Goal: Task Accomplishment & Management: Use online tool/utility

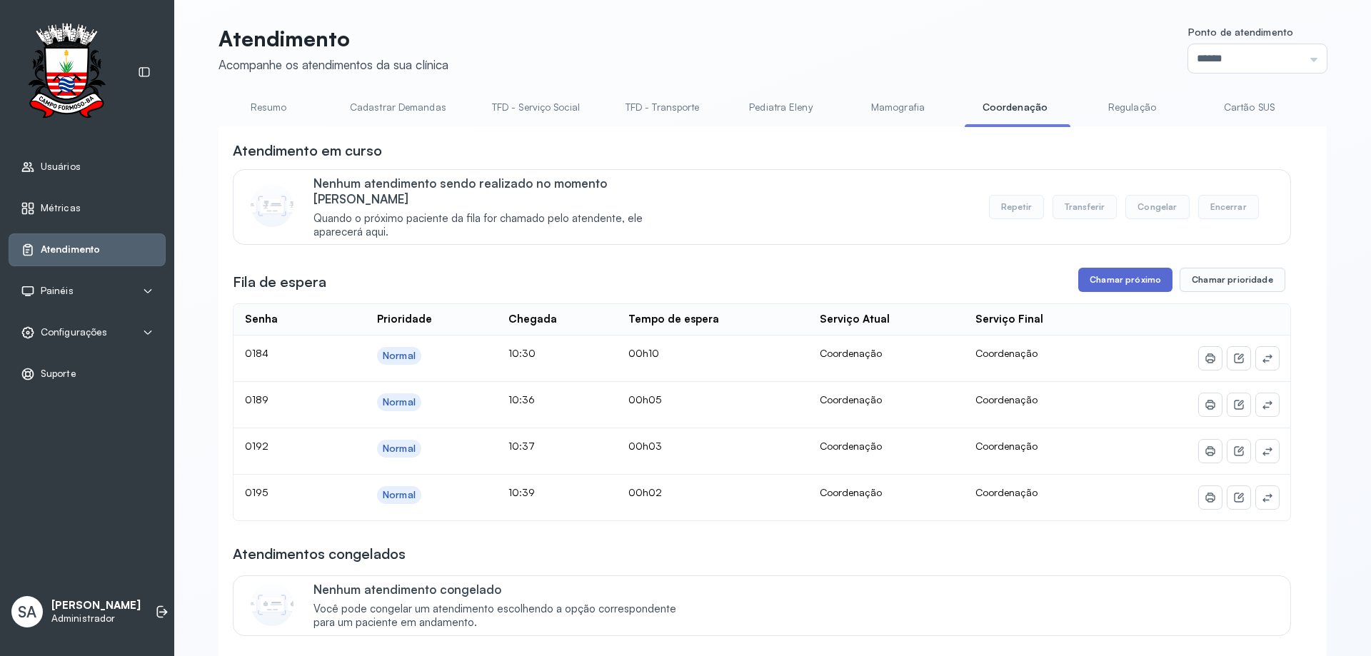
click at [1122, 268] on button "Chamar próximo" at bounding box center [1125, 280] width 94 height 24
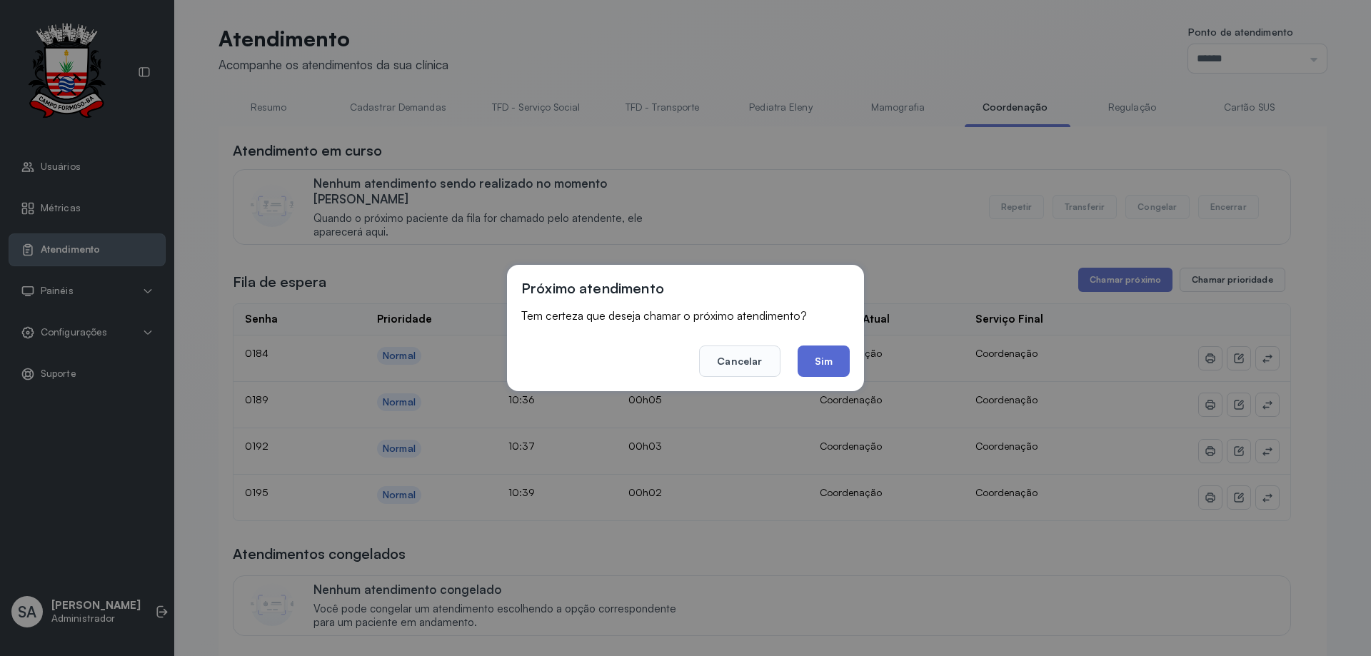
click at [841, 358] on button "Sim" at bounding box center [824, 361] width 52 height 31
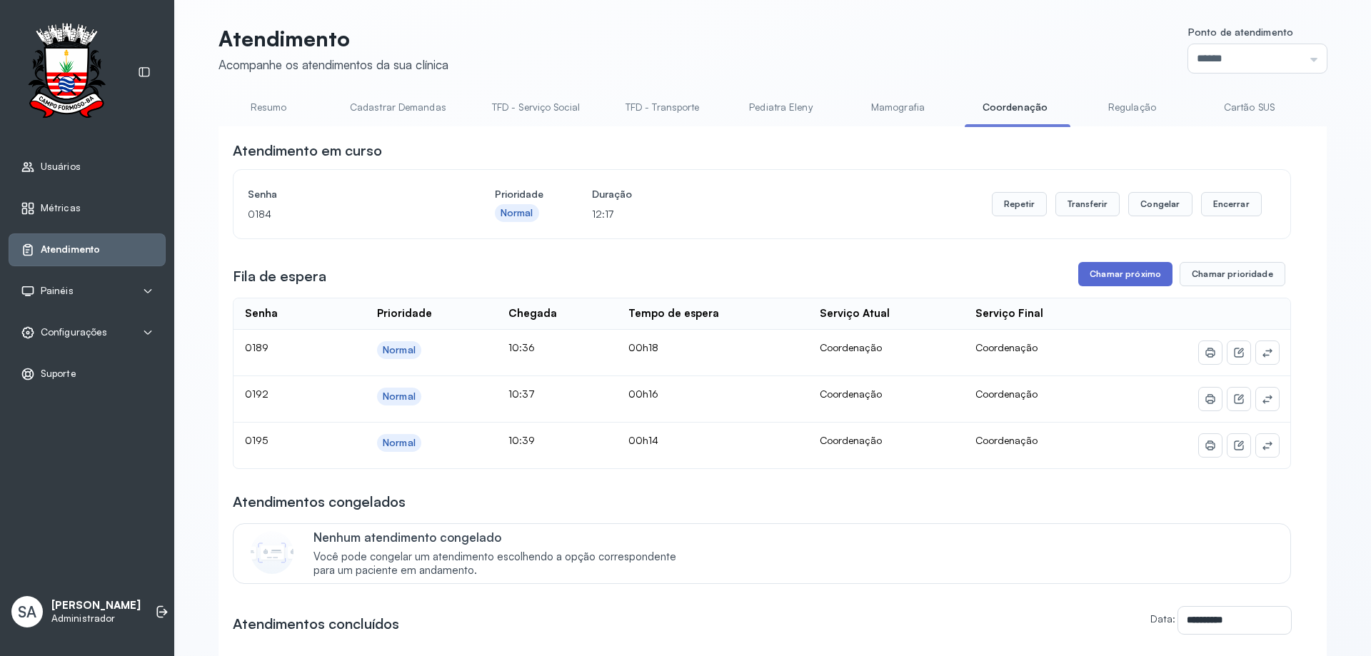
click at [1123, 271] on button "Chamar próximo" at bounding box center [1125, 274] width 94 height 24
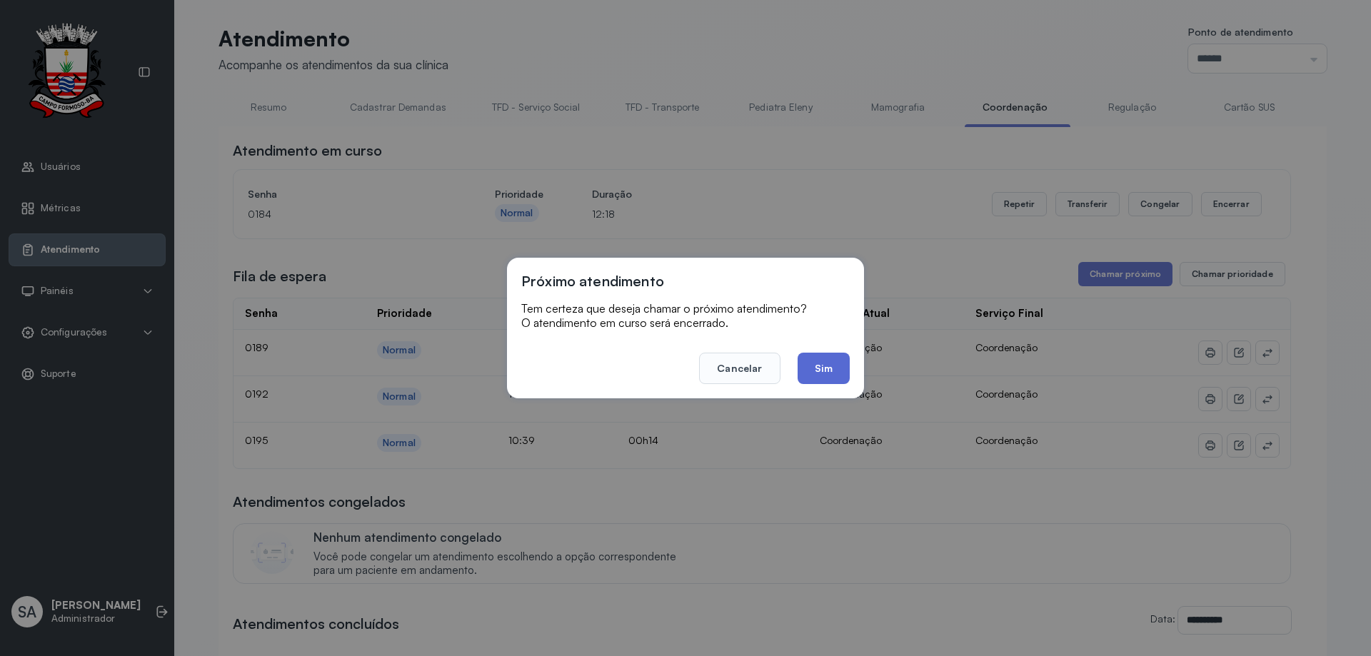
click at [832, 373] on button "Sim" at bounding box center [824, 368] width 52 height 31
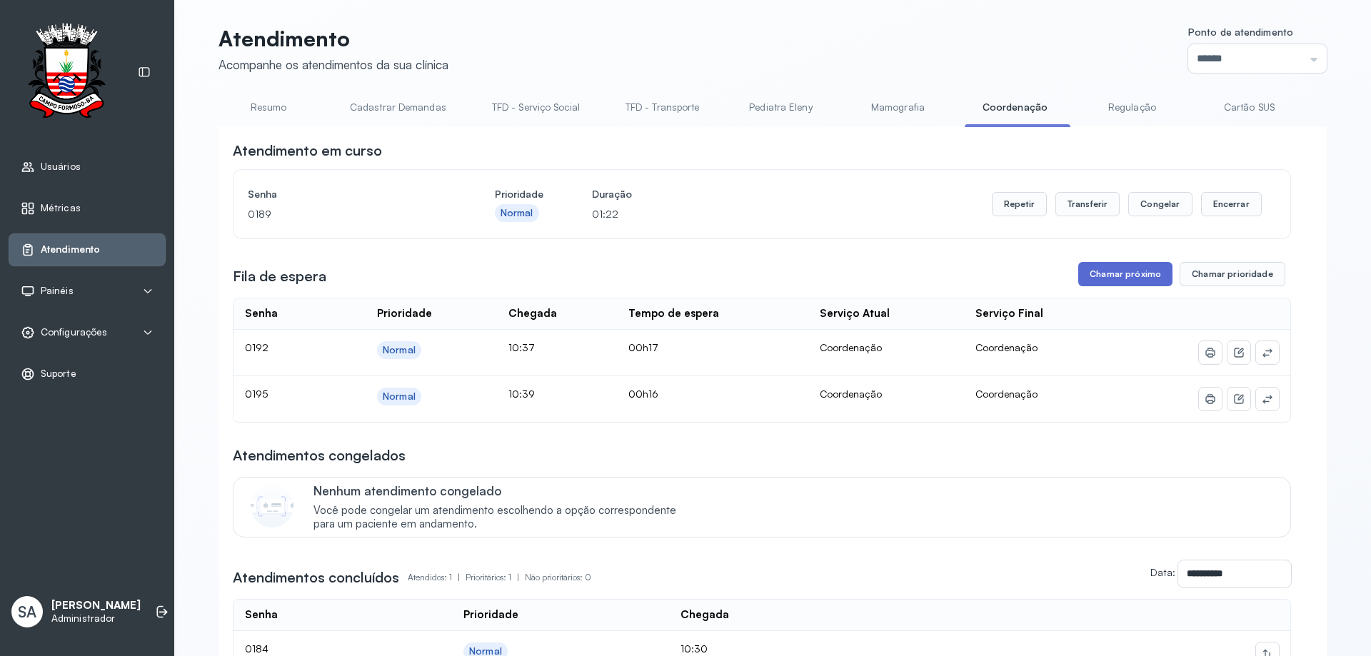
click at [1107, 277] on button "Chamar próximo" at bounding box center [1125, 274] width 94 height 24
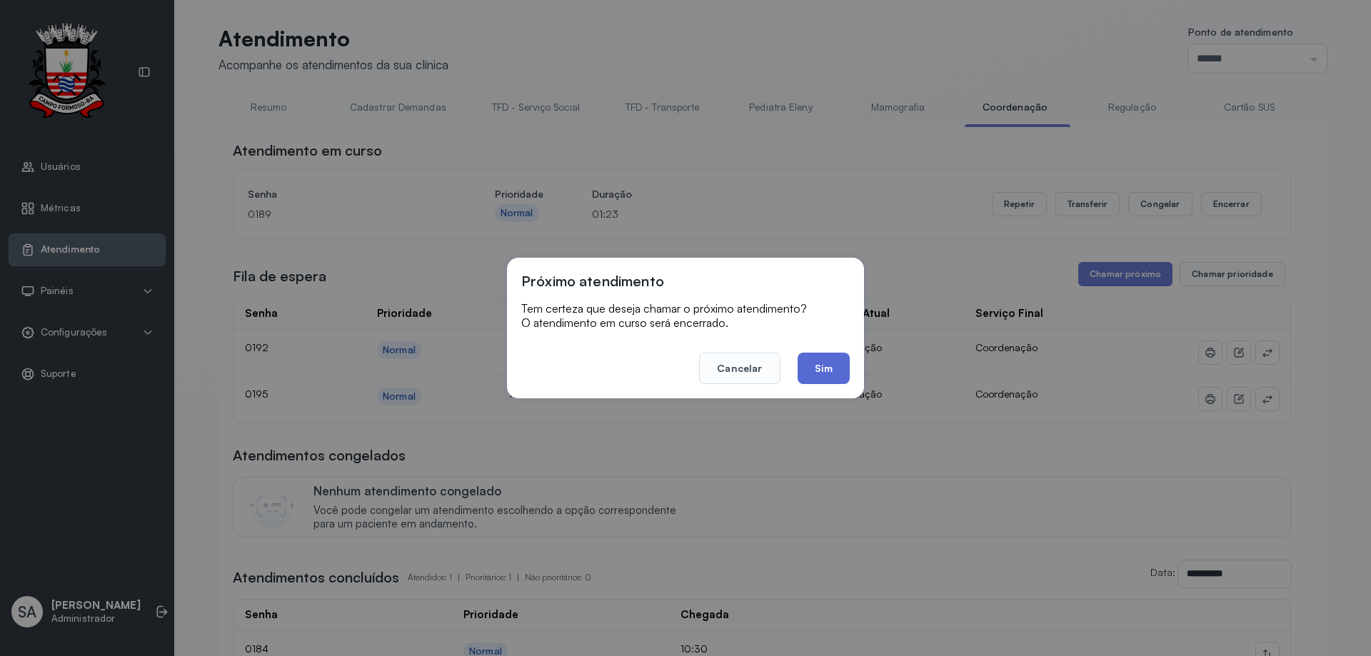
click at [833, 367] on button "Sim" at bounding box center [824, 368] width 52 height 31
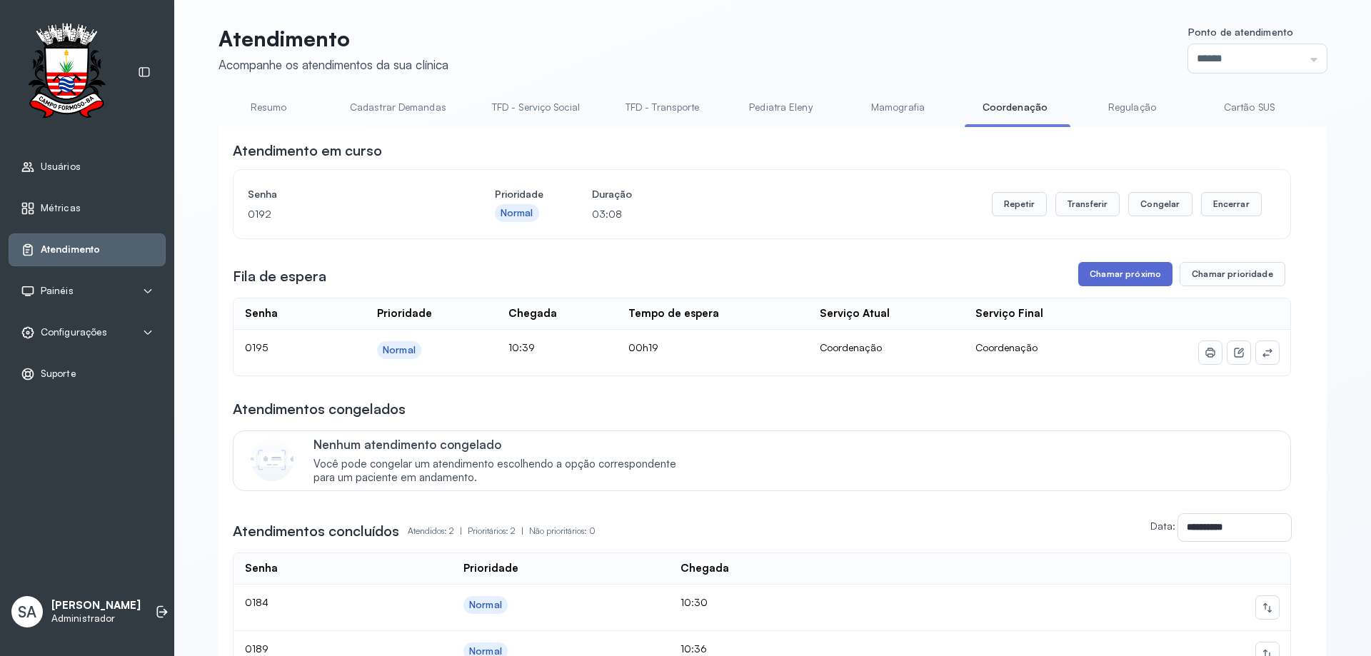
click at [1130, 272] on button "Chamar próximo" at bounding box center [1125, 274] width 94 height 24
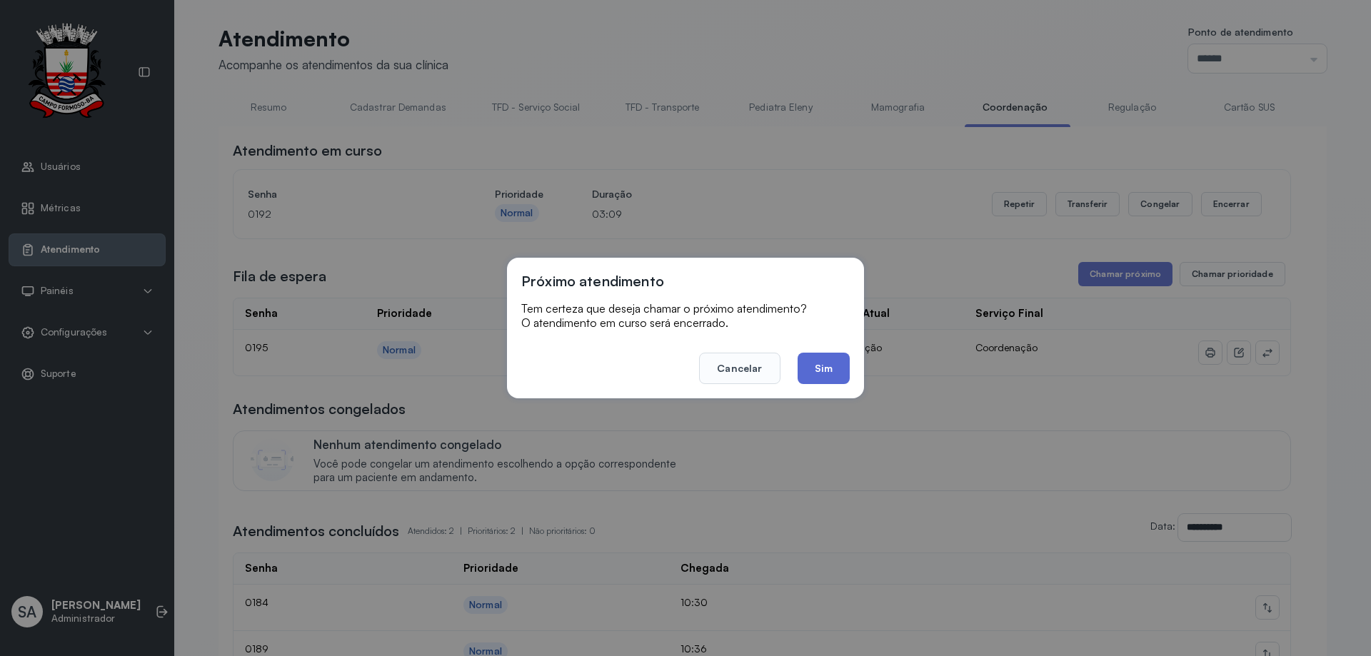
click at [805, 374] on button "Sim" at bounding box center [824, 368] width 52 height 31
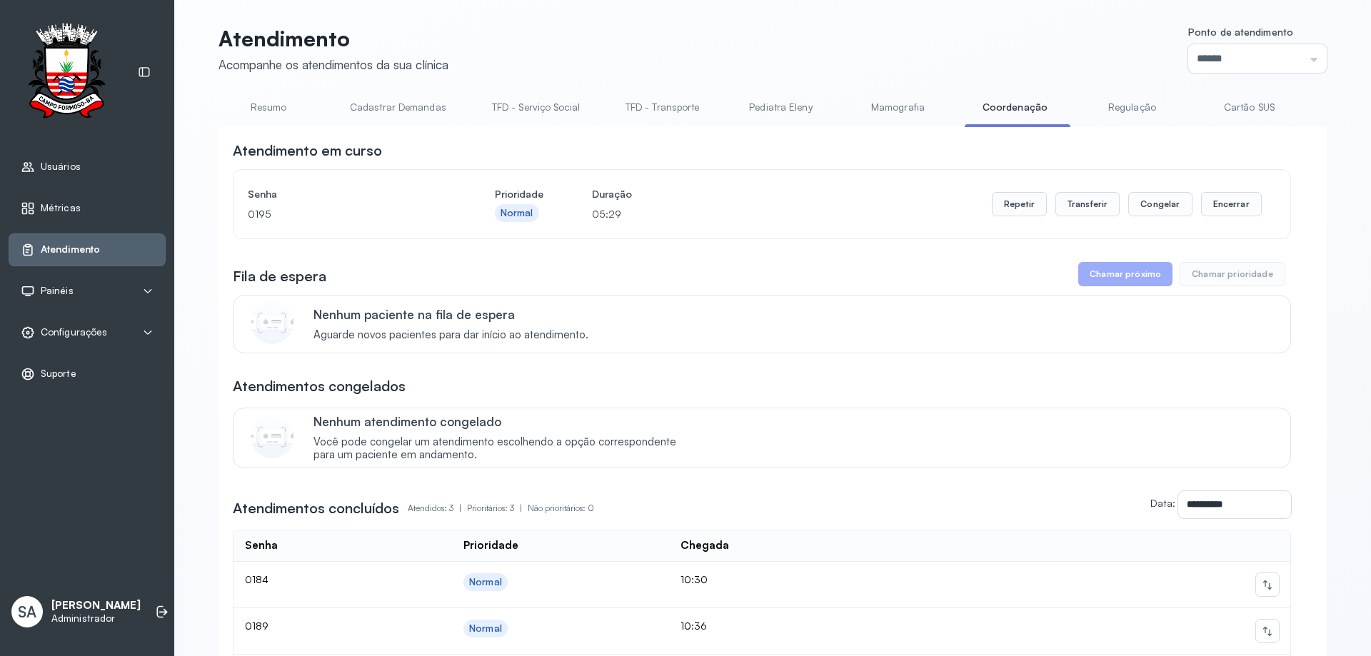
click at [1098, 253] on div "**********" at bounding box center [762, 421] width 1058 height 561
click at [1090, 283] on button "Chamar próximo" at bounding box center [1125, 274] width 94 height 24
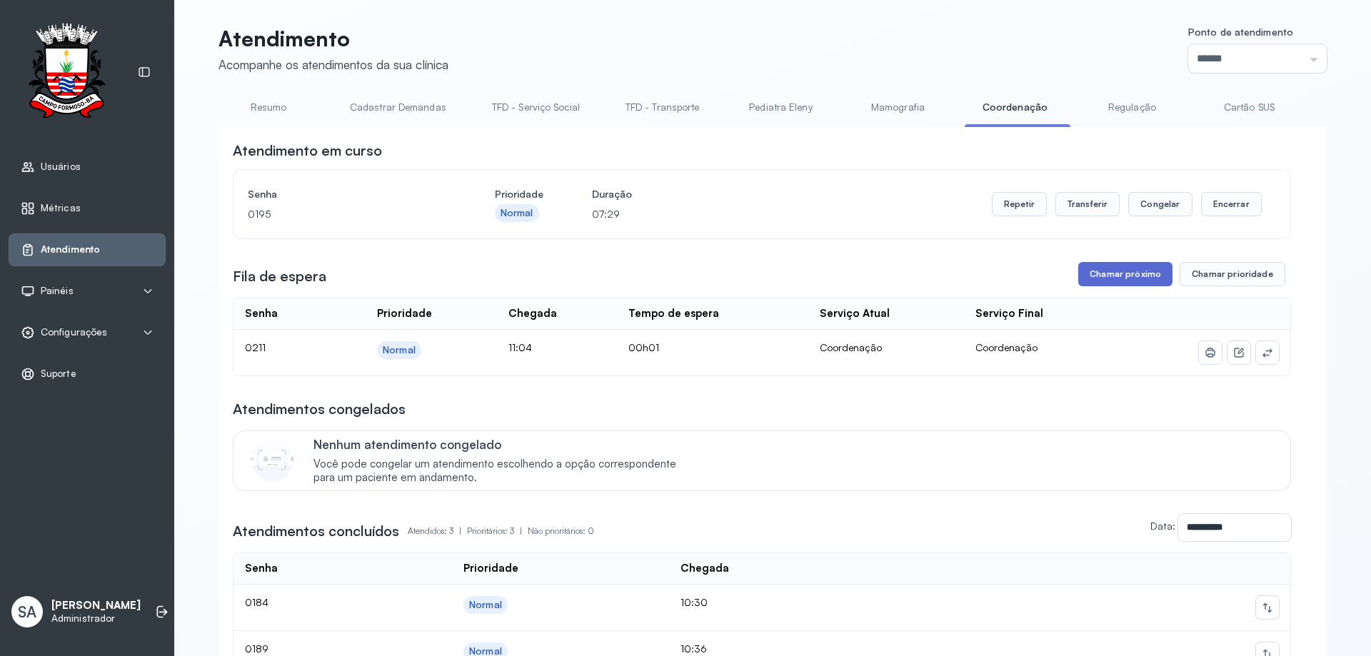
click at [1117, 276] on button "Chamar próximo" at bounding box center [1125, 274] width 94 height 24
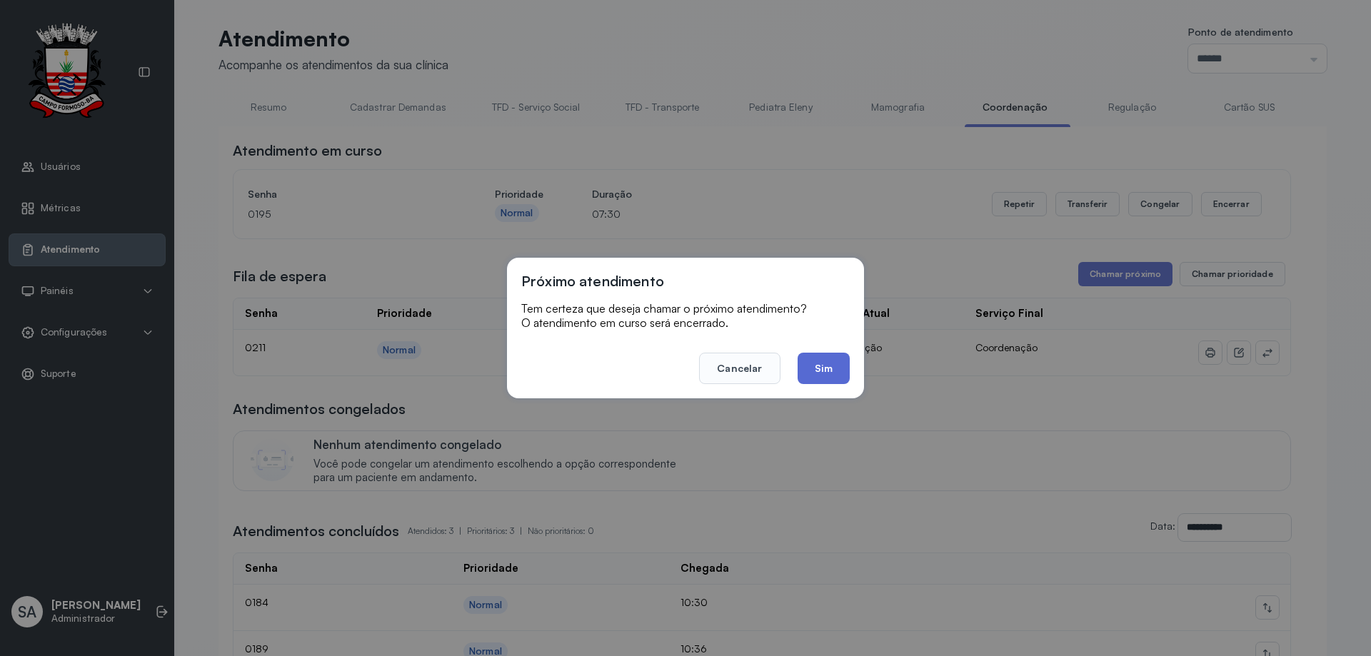
click at [810, 368] on button "Sim" at bounding box center [824, 368] width 52 height 31
